Goal: Task Accomplishment & Management: Complete application form

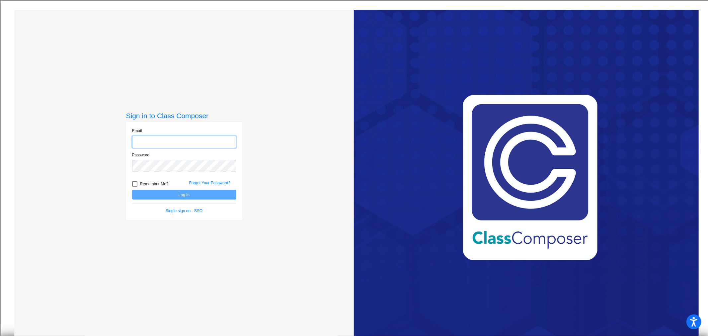
type input "resanders@csisd.org"
click at [184, 196] on button "Log In" at bounding box center [184, 195] width 104 height 10
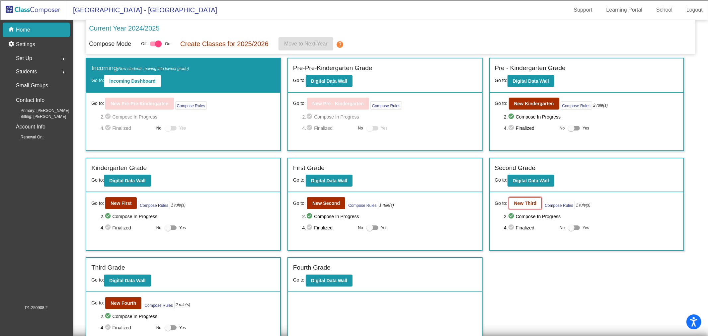
click at [521, 204] on b "New Third" at bounding box center [525, 203] width 23 height 5
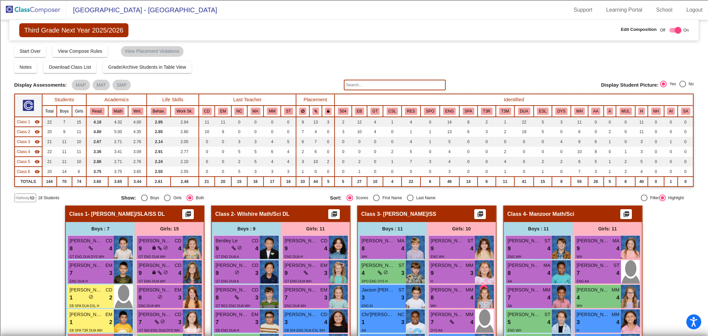
click at [27, 121] on span "Class 1" at bounding box center [23, 122] width 13 height 6
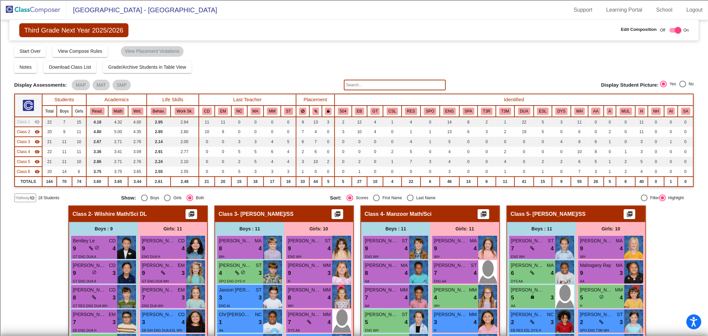
click at [29, 131] on span "Class 2" at bounding box center [23, 132] width 13 height 6
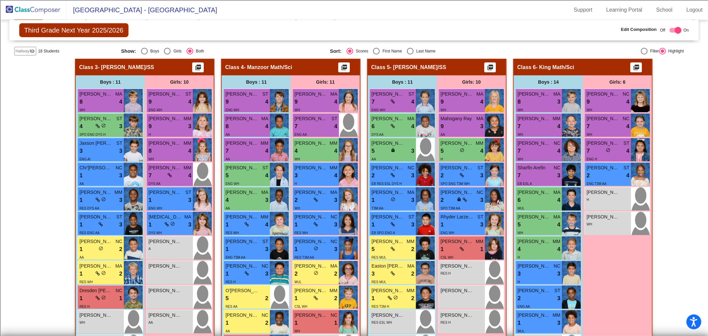
scroll to position [37, 0]
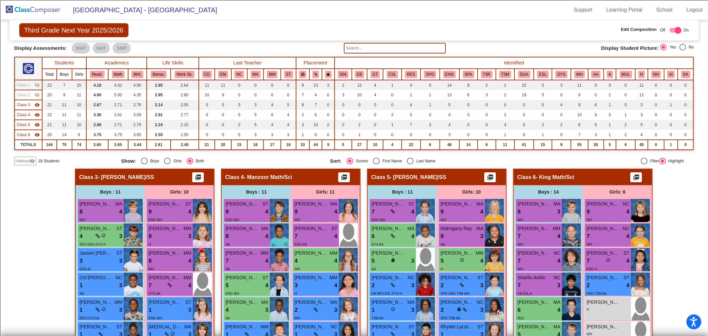
click at [43, 14] on img at bounding box center [33, 10] width 66 height 20
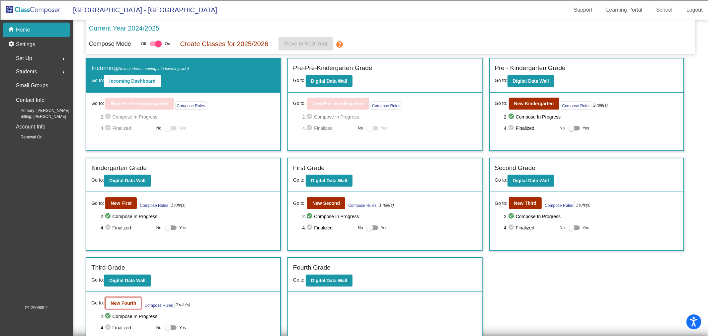
click at [115, 306] on button "New Fourth" at bounding box center [123, 303] width 36 height 12
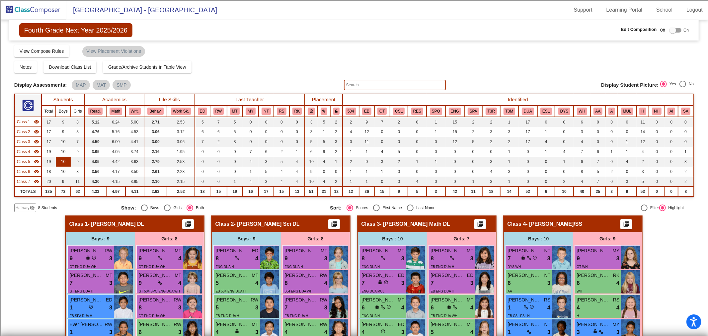
checkbox input "true"
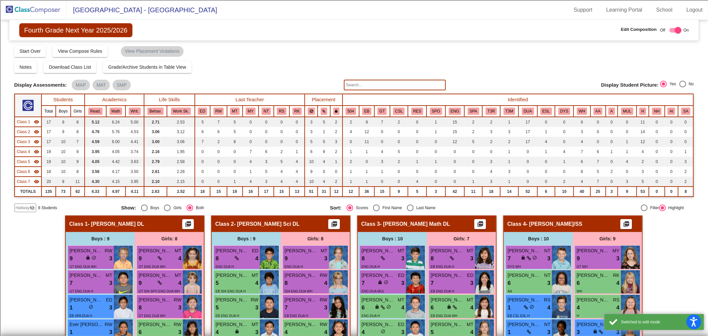
click at [24, 123] on span "Class 1" at bounding box center [23, 122] width 13 height 6
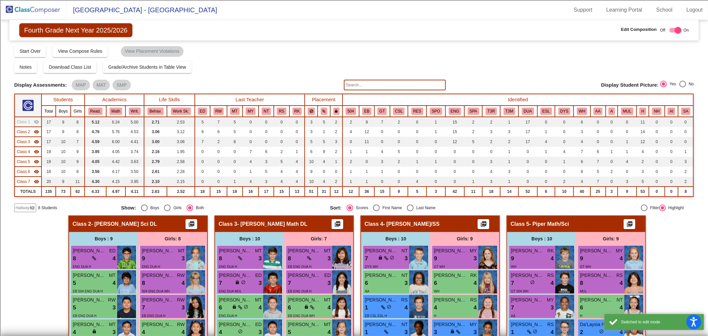
click at [26, 132] on span "Class 2" at bounding box center [23, 132] width 13 height 6
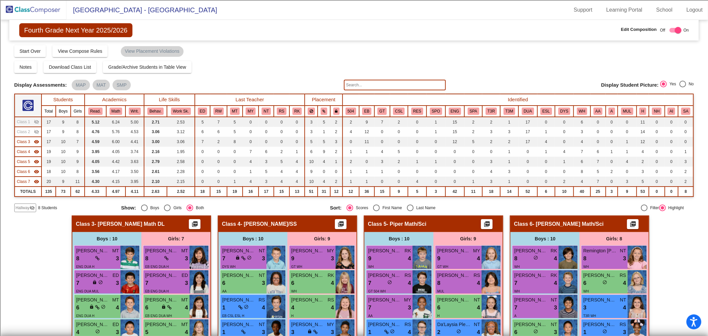
click at [25, 141] on span "Class 3" at bounding box center [23, 142] width 13 height 6
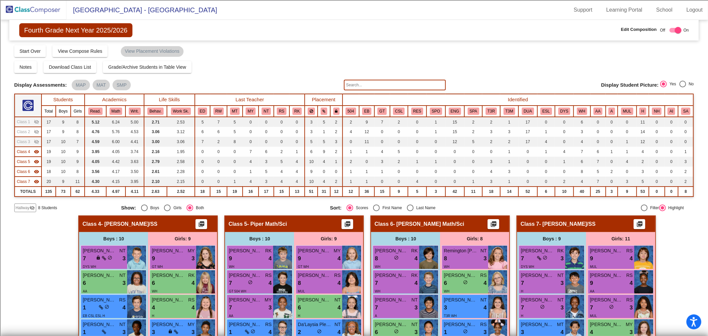
click at [28, 209] on span "Hallway" at bounding box center [23, 208] width 14 height 6
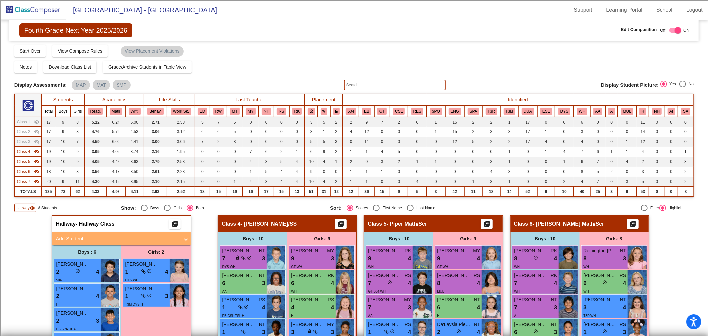
click at [24, 152] on span "Class 4" at bounding box center [23, 152] width 13 height 6
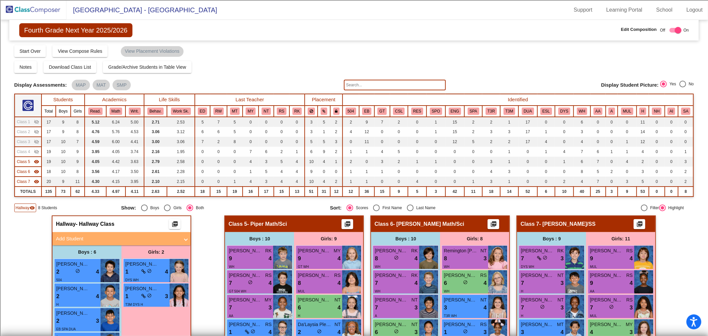
click at [27, 157] on td "Class 5 visibility" at bounding box center [28, 162] width 27 height 10
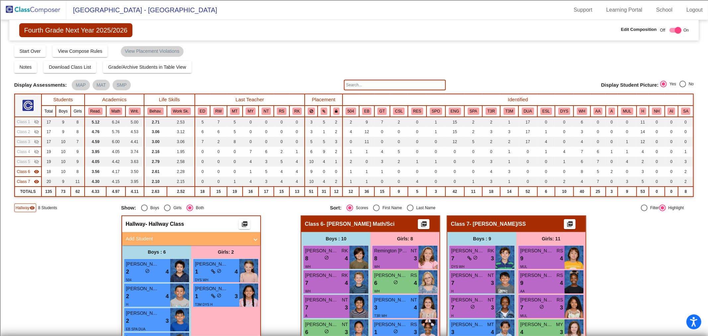
click at [27, 173] on span "Class 6" at bounding box center [23, 172] width 13 height 6
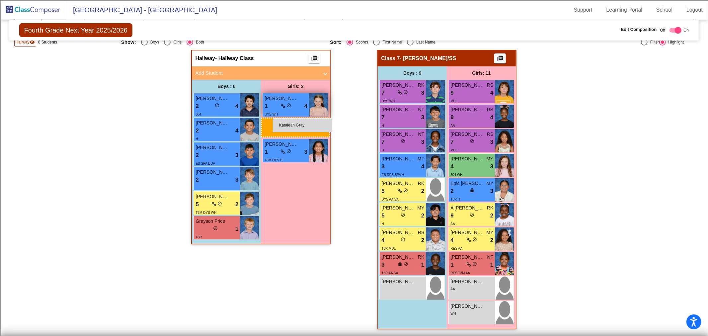
scroll to position [164, 0]
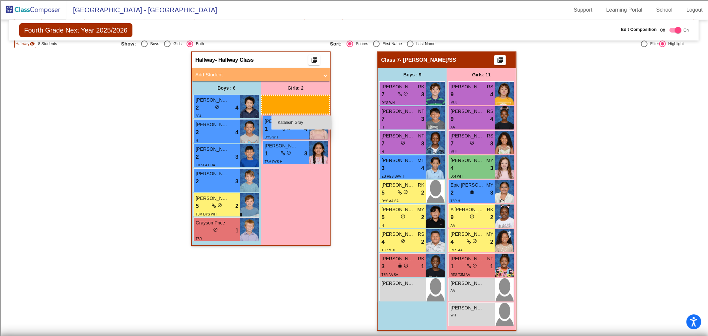
drag, startPoint x: 348, startPoint y: 283, endPoint x: 272, endPoint y: 116, distance: 183.5
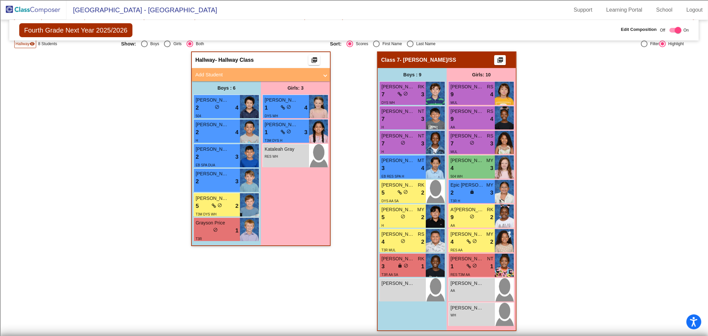
click at [40, 9] on img at bounding box center [33, 10] width 66 height 20
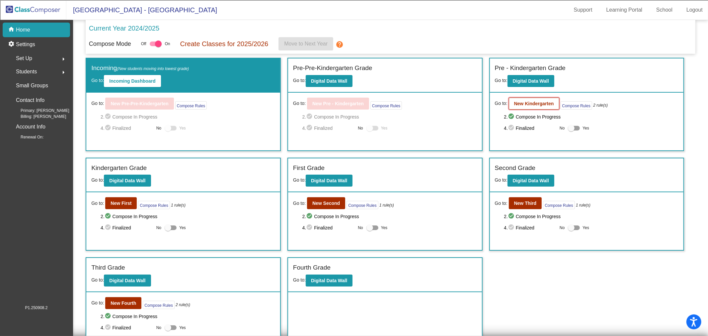
click at [540, 105] on b "New Kindergarten" at bounding box center [534, 103] width 40 height 5
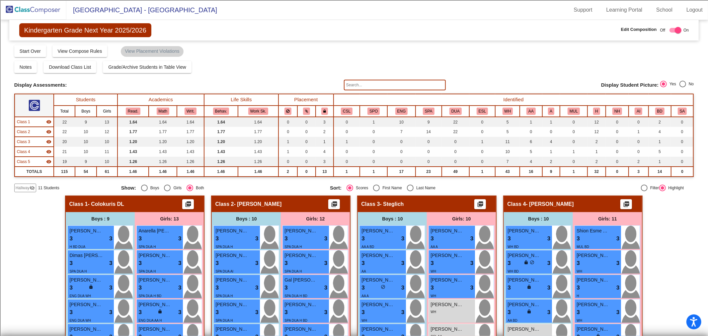
click at [25, 121] on span "Class 1" at bounding box center [23, 122] width 13 height 6
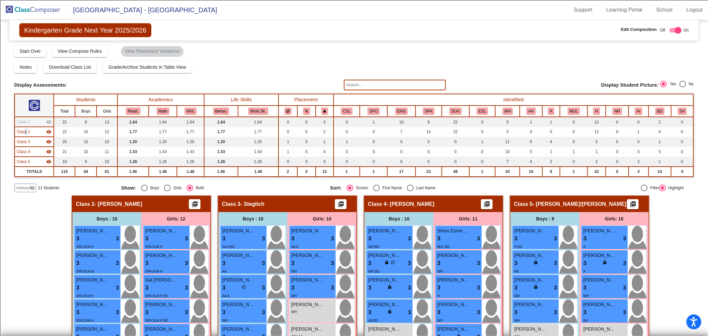
click at [25, 130] on span "Class 2" at bounding box center [23, 132] width 13 height 6
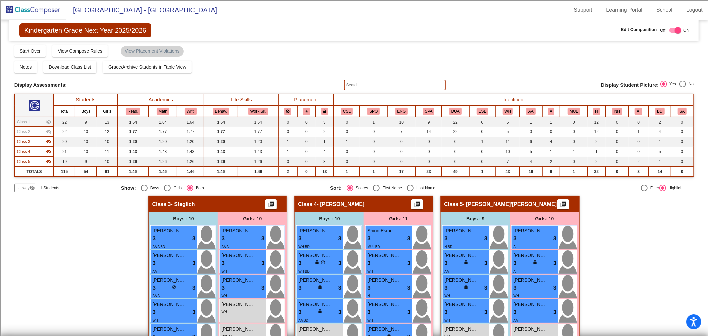
click at [31, 159] on div "Class 5 visibility" at bounding box center [34, 162] width 35 height 6
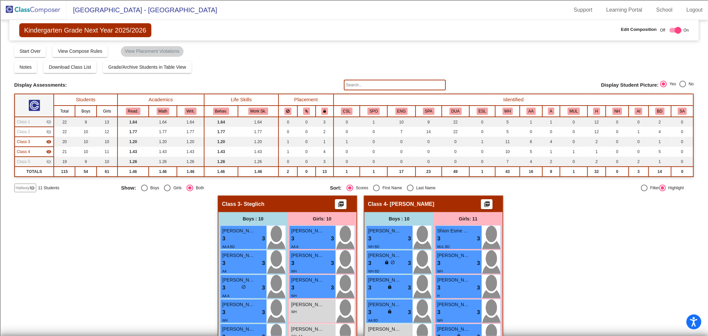
click at [31, 144] on td "Class 3 visibility" at bounding box center [35, 142] width 40 height 10
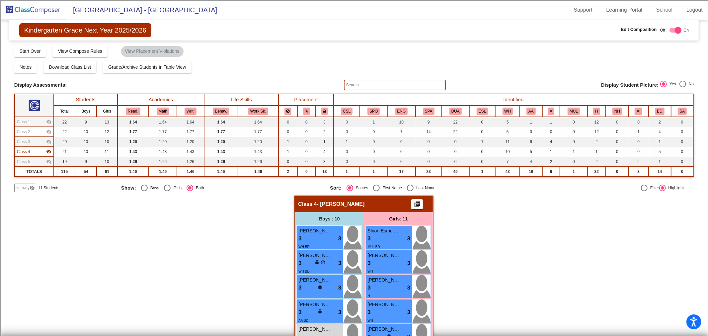
click at [32, 185] on mat-icon "visibility_off" at bounding box center [32, 187] width 5 height 5
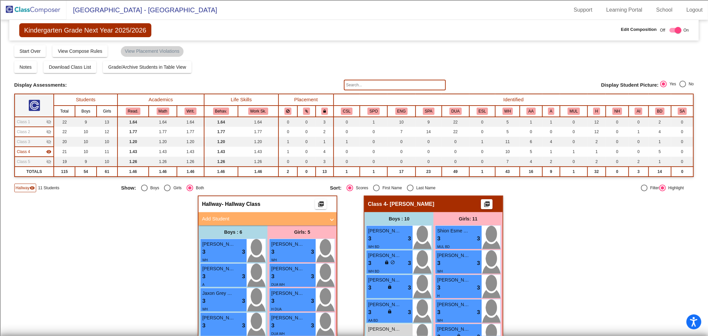
click at [308, 216] on mat-panel-title "Add Student" at bounding box center [263, 219] width 123 height 8
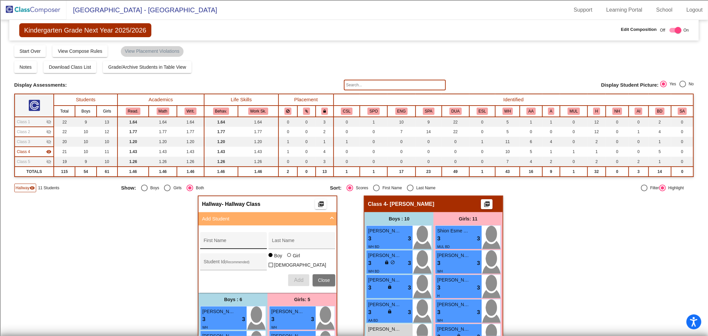
click at [234, 242] on input "First Name" at bounding box center [234, 242] width 60 height 5
type input "Mila"
type input "[GEOGRAPHIC_DATA]"
type input "100073710"
click at [288, 258] on div at bounding box center [289, 255] width 5 height 5
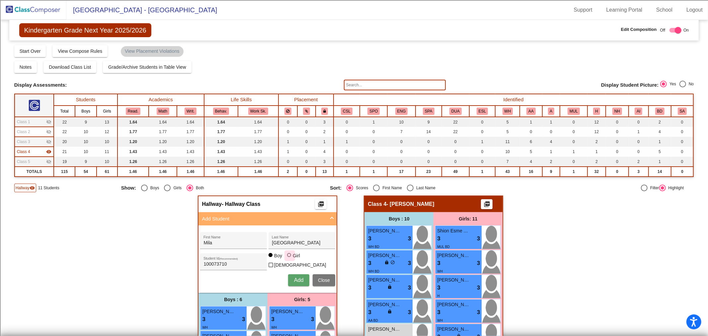
click at [289, 259] on input "Girl" at bounding box center [289, 258] width 0 height 0
radio input "true"
click at [291, 277] on button "Add" at bounding box center [298, 280] width 21 height 12
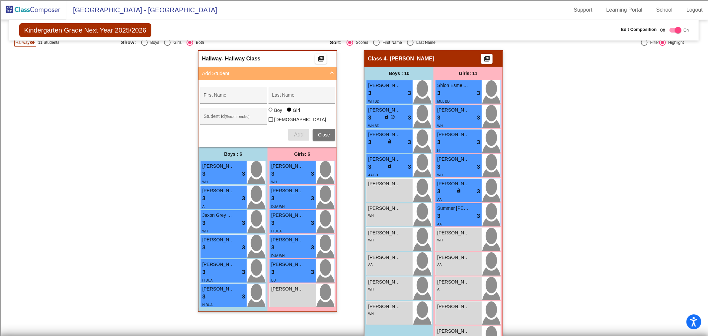
scroll to position [168, 0]
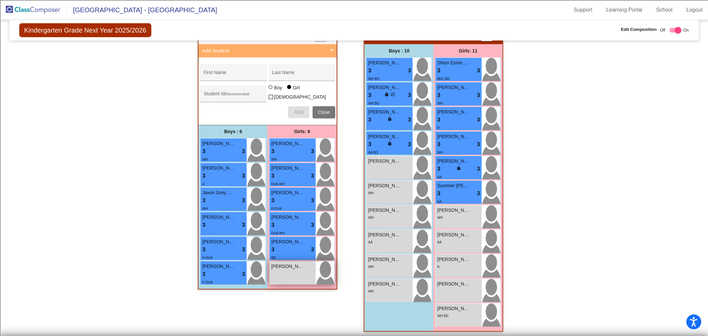
click at [304, 280] on div "Mila Lenaburg lock do_not_disturb_alt" at bounding box center [293, 272] width 46 height 23
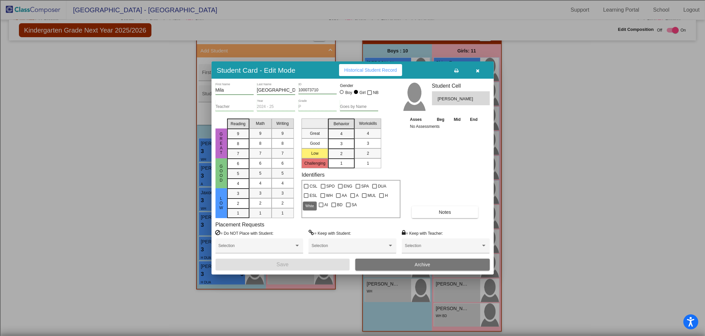
click at [320, 195] on div at bounding box center [322, 195] width 5 height 5
click at [322, 198] on input "WH" at bounding box center [322, 198] width 0 height 0
checkbox input "true"
click at [318, 266] on button "Save" at bounding box center [282, 265] width 134 height 12
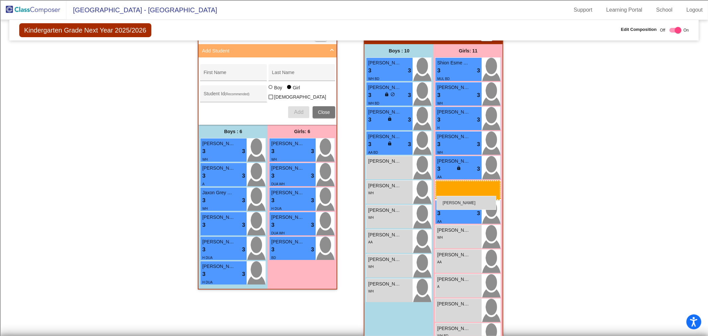
drag, startPoint x: 278, startPoint y: 275, endPoint x: 437, endPoint y: 196, distance: 176.8
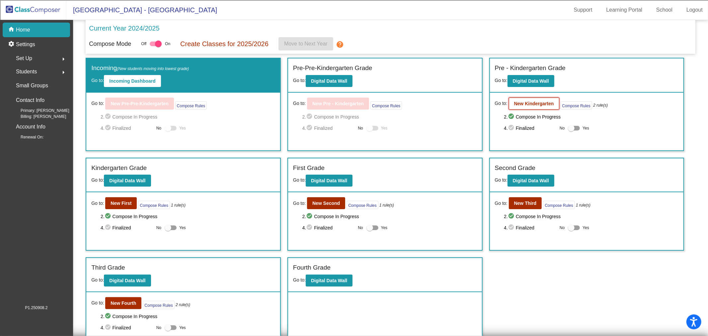
click at [523, 100] on button "New Kindergarten" at bounding box center [534, 104] width 50 height 12
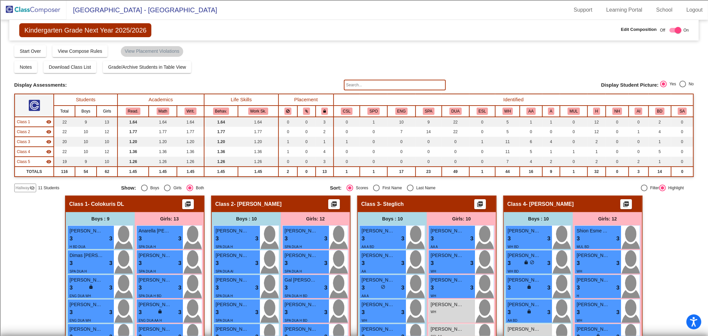
click at [27, 119] on span "Class 1" at bounding box center [23, 122] width 13 height 6
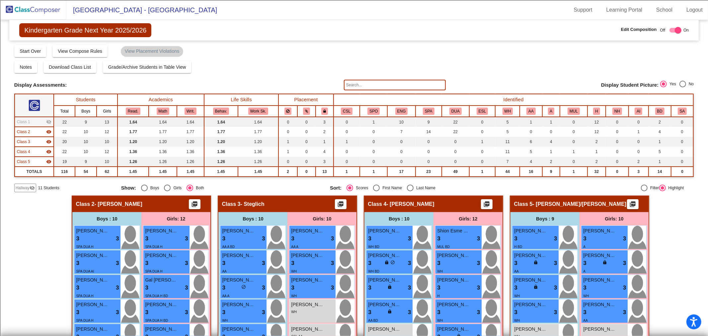
click at [28, 129] on span "Class 2" at bounding box center [23, 132] width 13 height 6
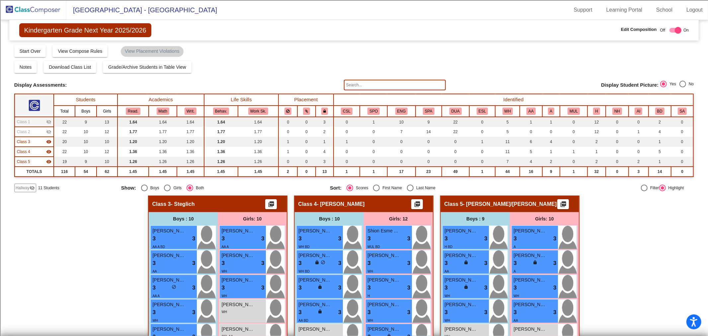
click at [27, 185] on span "Hallway" at bounding box center [23, 188] width 14 height 6
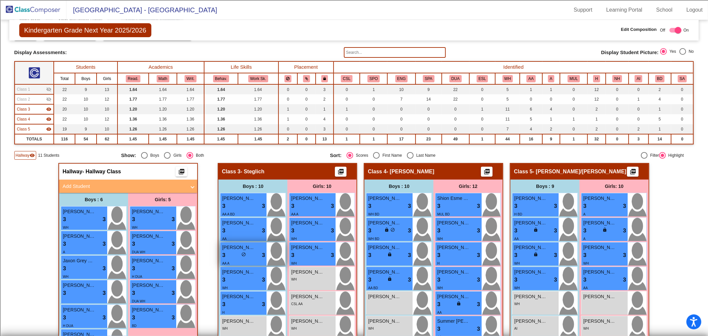
scroll to position [147, 0]
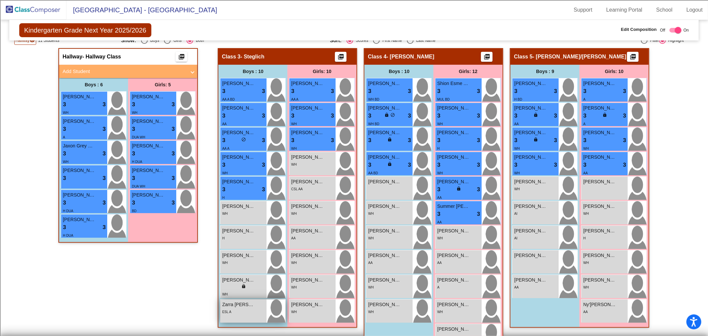
click at [245, 315] on div "Zarra [PERSON_NAME] lock do_not_disturb_alt ESL A" at bounding box center [243, 310] width 46 height 23
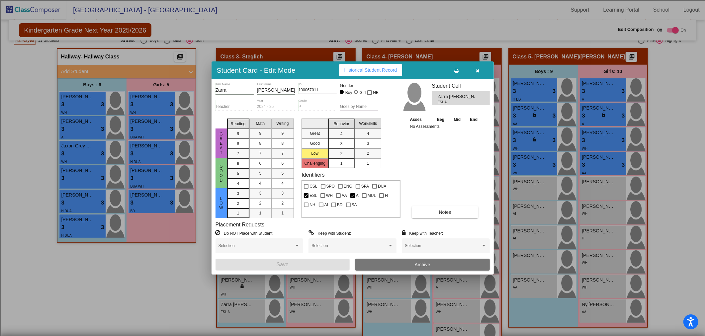
click at [480, 68] on button "button" at bounding box center [477, 70] width 21 height 12
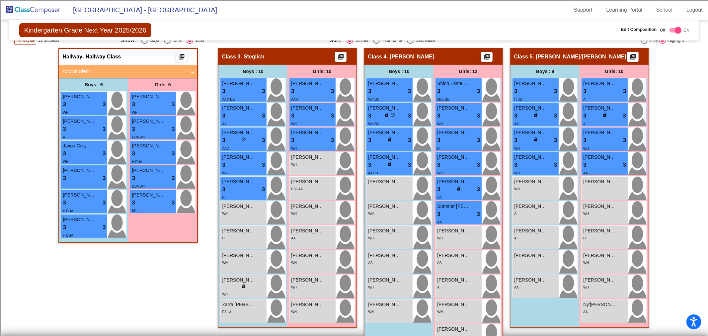
click at [21, 8] on img at bounding box center [33, 10] width 66 height 20
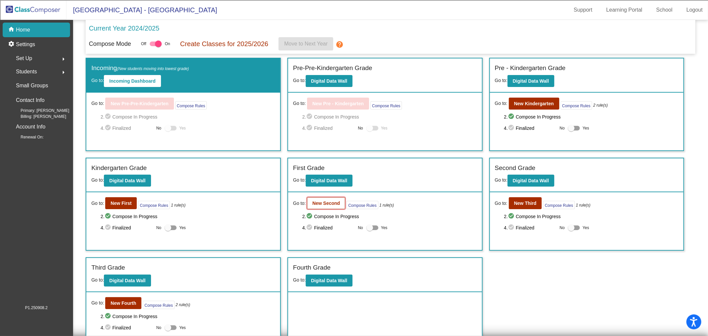
click at [319, 206] on button "New Second" at bounding box center [326, 203] width 38 height 12
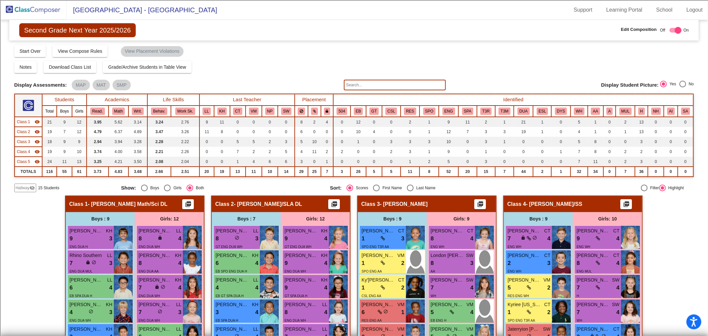
click at [27, 118] on td "Class 1 visibility" at bounding box center [29, 122] width 28 height 10
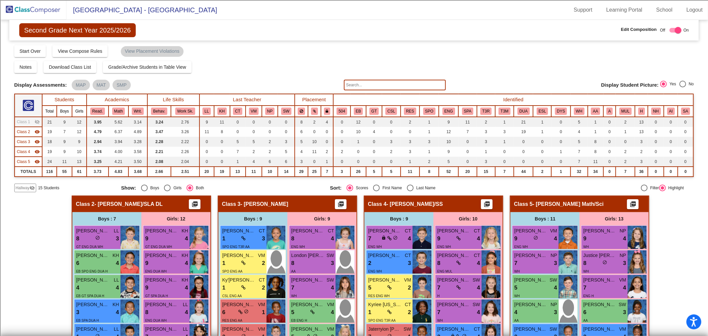
click at [27, 131] on span "Class 2" at bounding box center [23, 132] width 13 height 6
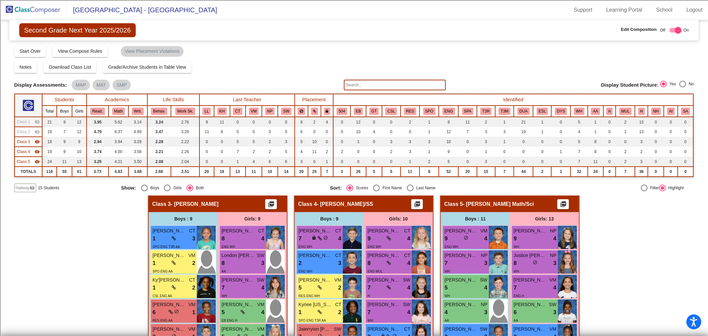
click at [24, 140] on span "Class 3" at bounding box center [23, 142] width 13 height 6
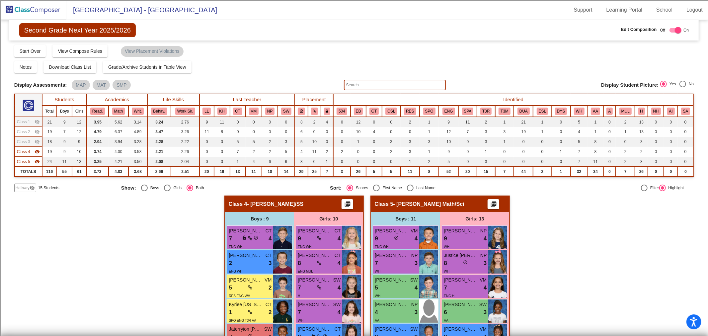
click at [24, 152] on span "Class 4" at bounding box center [23, 152] width 13 height 6
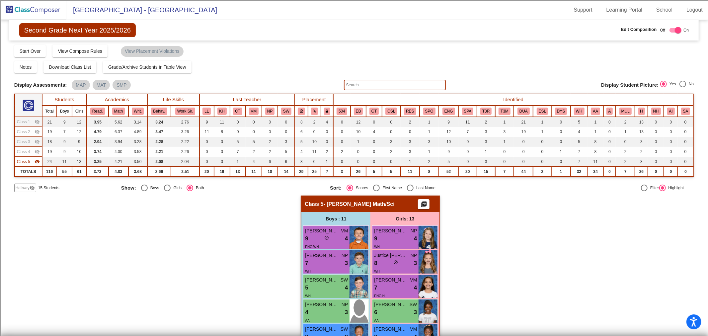
click at [22, 189] on span "Hallway" at bounding box center [23, 188] width 14 height 6
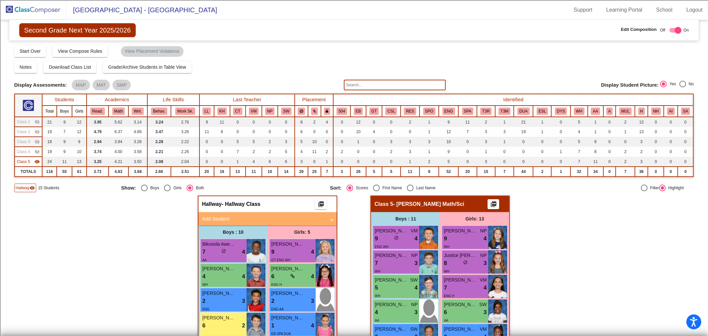
click at [329, 220] on span "Add Student" at bounding box center [266, 219] width 129 height 8
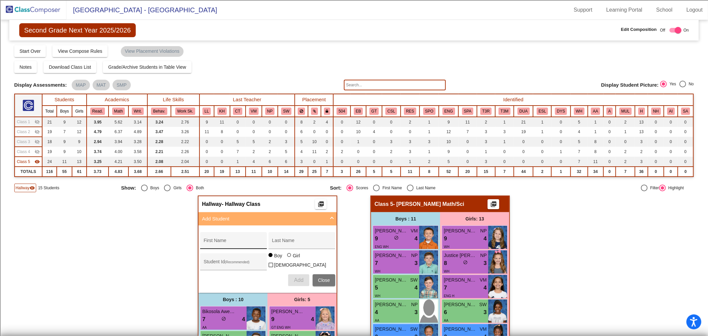
click at [237, 238] on div "First Name" at bounding box center [234, 243] width 60 height 14
type input "[GEOGRAPHIC_DATA]"
type input "100073709"
click at [290, 257] on div at bounding box center [289, 255] width 5 height 5
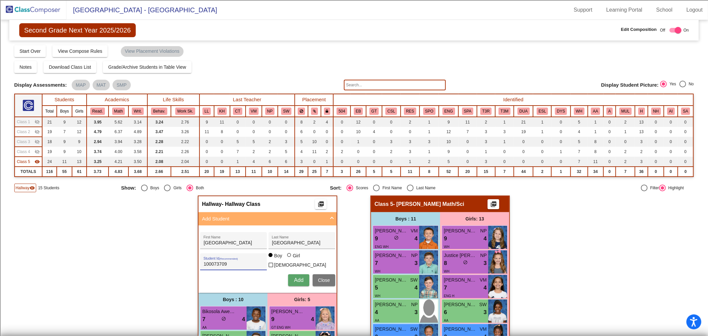
click at [290, 258] on input "Girl" at bounding box center [289, 258] width 0 height 0
radio input "true"
click at [293, 274] on button "Add" at bounding box center [298, 280] width 21 height 12
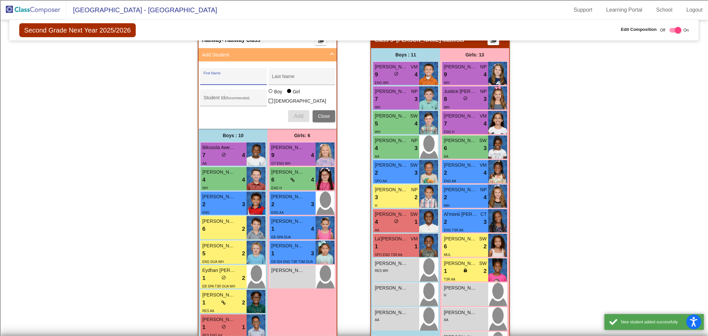
scroll to position [184, 0]
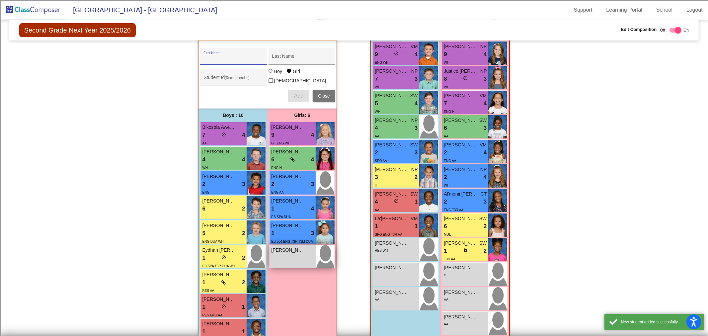
click at [299, 257] on div "[PERSON_NAME] lock do_not_disturb_alt" at bounding box center [293, 256] width 46 height 23
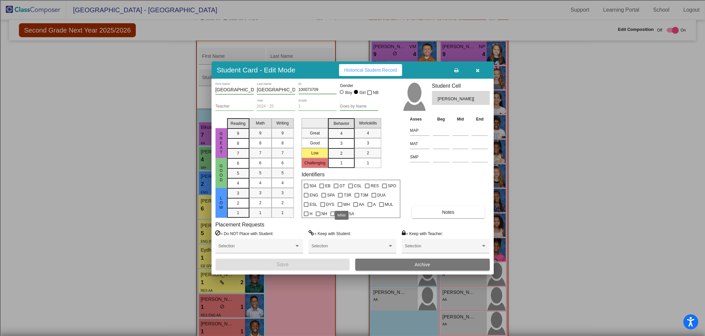
click at [338, 206] on div at bounding box center [340, 204] width 5 height 5
click at [340, 207] on input "WH" at bounding box center [340, 207] width 0 height 0
checkbox input "true"
click at [304, 262] on button "Save" at bounding box center [282, 265] width 134 height 12
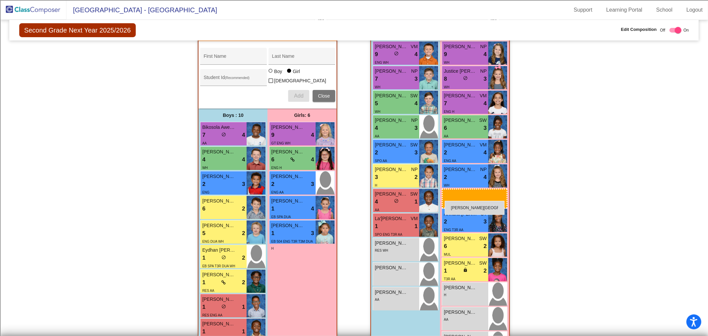
drag, startPoint x: 288, startPoint y: 260, endPoint x: 445, endPoint y: 201, distance: 167.8
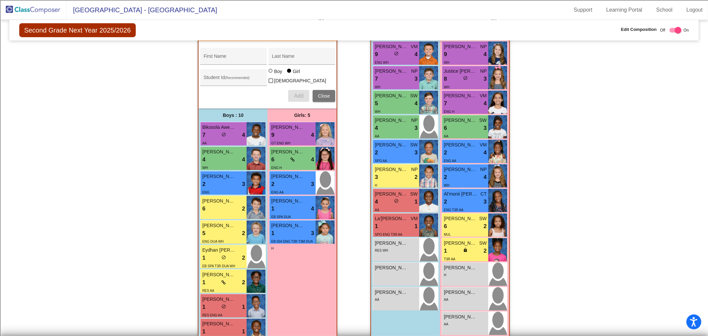
click at [324, 90] on button "Close" at bounding box center [324, 96] width 23 height 12
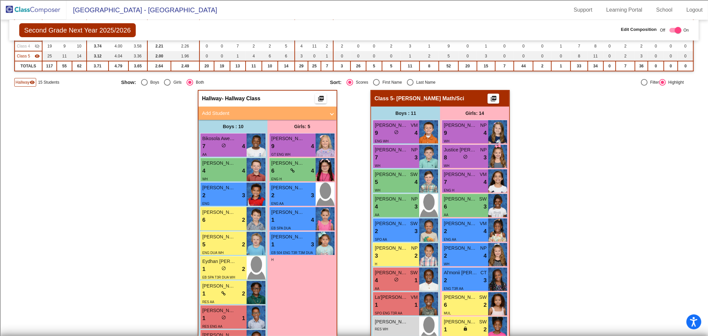
scroll to position [0, 0]
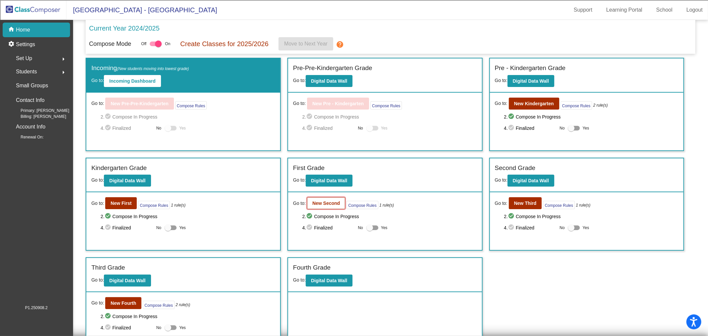
click at [334, 203] on b "New Second" at bounding box center [326, 203] width 28 height 5
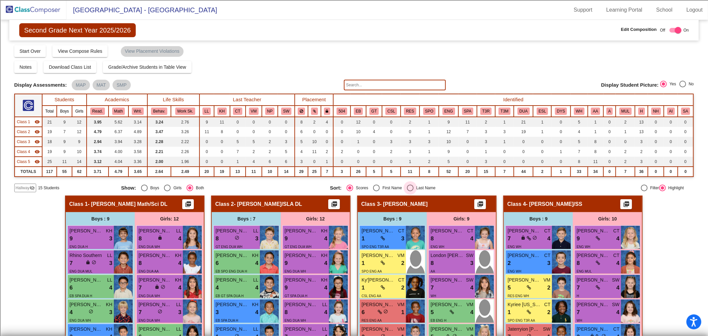
click at [407, 186] on div "Select an option" at bounding box center [410, 188] width 7 height 7
click at [410, 191] on input "Last Name" at bounding box center [410, 191] width 0 height 0
radio input "true"
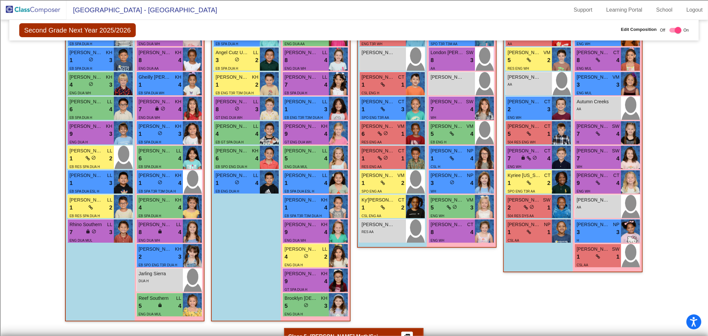
scroll to position [221, 0]
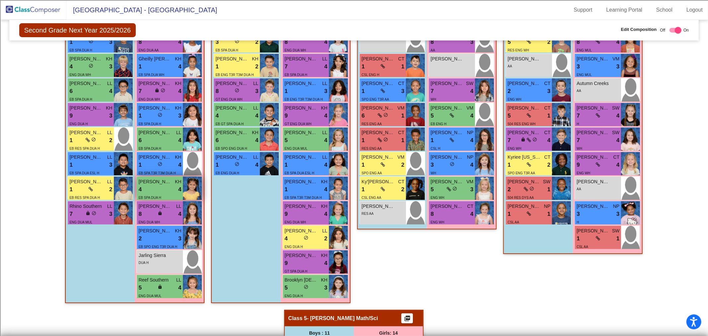
click at [153, 186] on div "4 lock do_not_disturb_alt 4" at bounding box center [159, 189] width 43 height 9
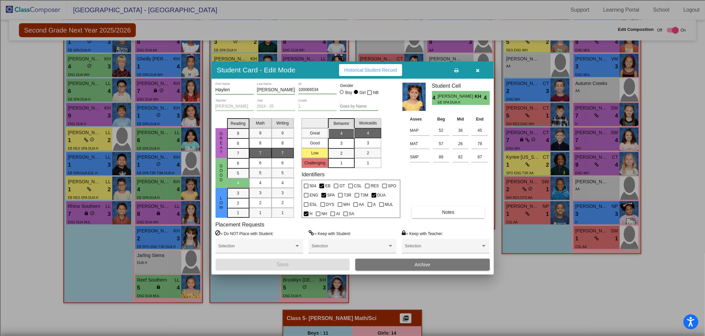
click at [478, 70] on icon "button" at bounding box center [478, 70] width 4 height 5
